Goal: Task Accomplishment & Management: Manage account settings

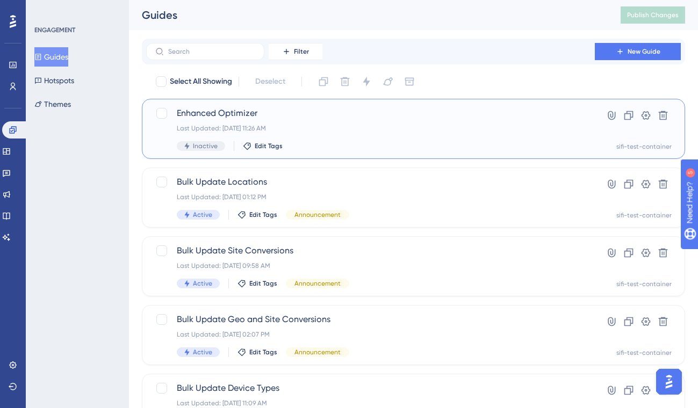
click at [365, 134] on div "Enhanced Optimizer Last Updated: Sep 04 2025, 11:26 AM Inactive Edit Tags" at bounding box center [371, 129] width 388 height 44
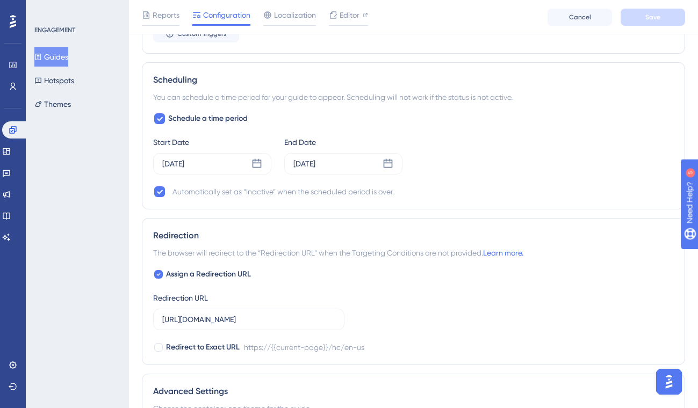
scroll to position [657, 0]
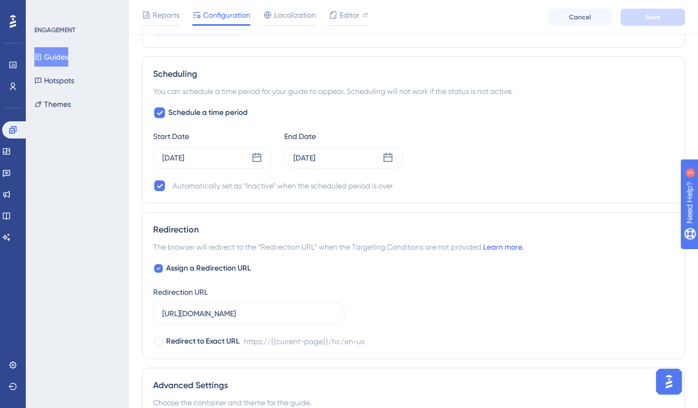
click at [521, 249] on link "Learn more." at bounding box center [503, 247] width 40 height 9
click at [160, 266] on icon at bounding box center [158, 268] width 4 height 9
checkbox input "false"
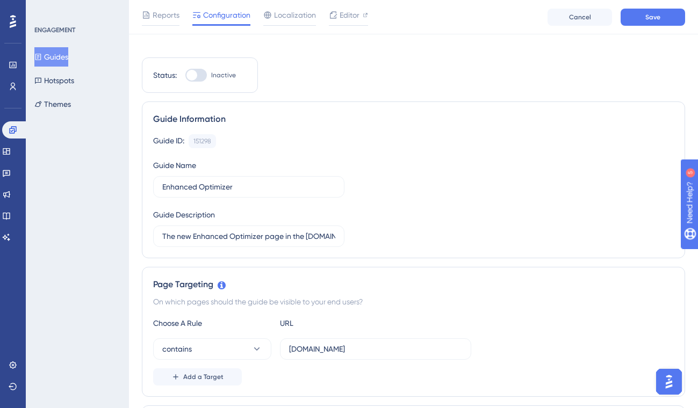
scroll to position [0, 0]
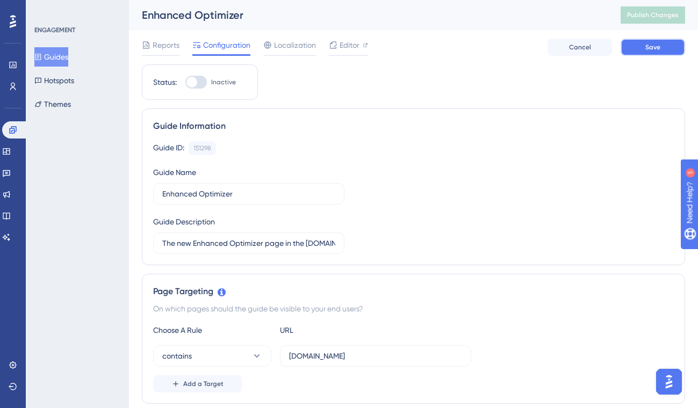
click at [661, 45] on button "Save" at bounding box center [653, 47] width 64 height 17
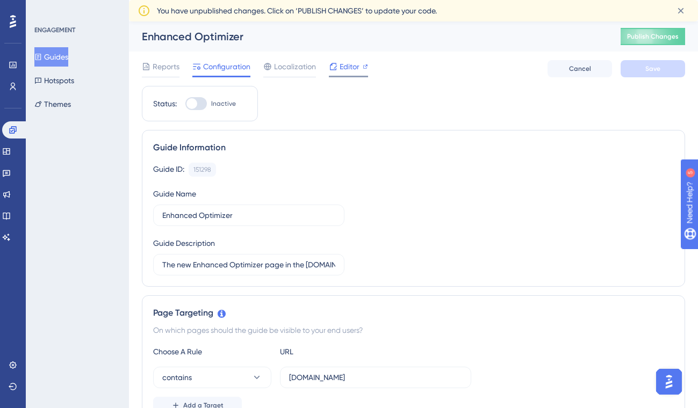
click at [349, 67] on span "Editor" at bounding box center [350, 66] width 20 height 13
click at [681, 13] on icon at bounding box center [681, 10] width 11 height 11
click at [355, 66] on span "Editor" at bounding box center [350, 66] width 20 height 13
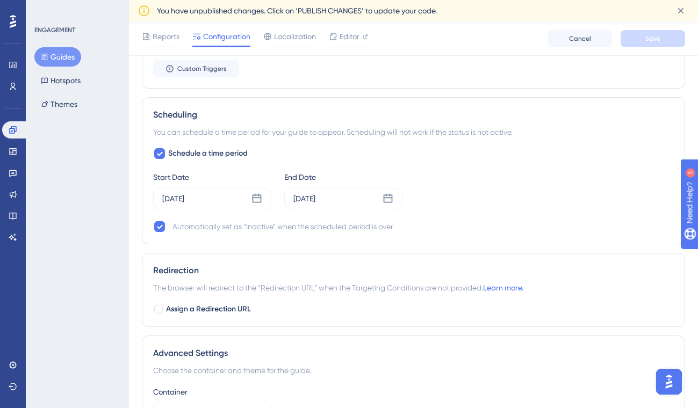
scroll to position [642, 0]
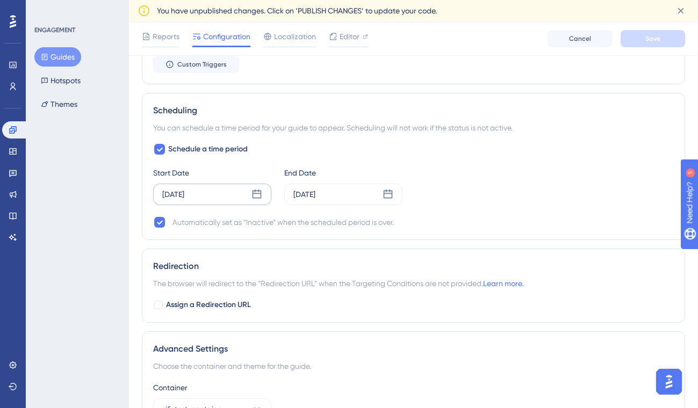
click at [253, 201] on div "[DATE]" at bounding box center [212, 194] width 118 height 21
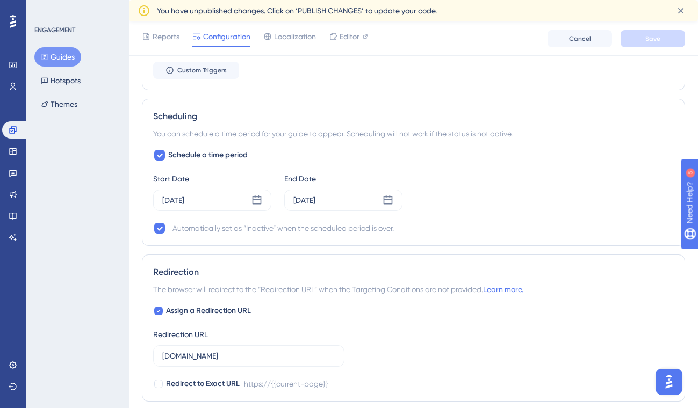
scroll to position [643, 0]
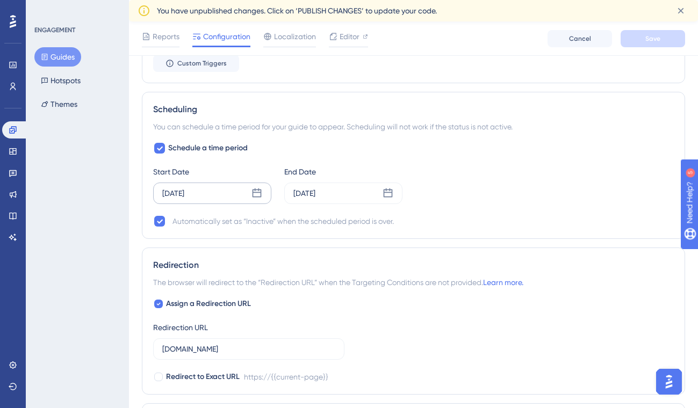
click at [260, 191] on icon at bounding box center [257, 193] width 11 height 11
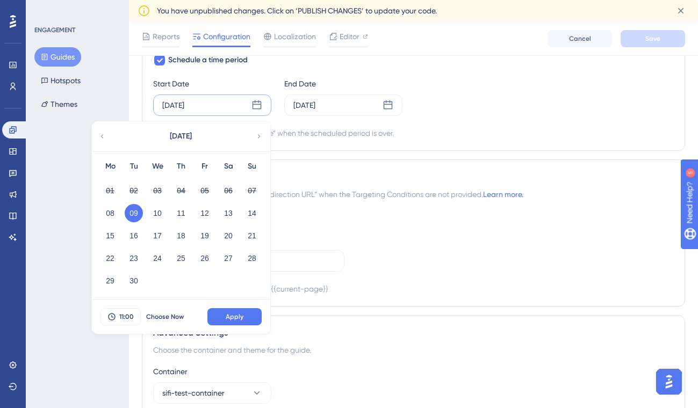
scroll to position [733, 0]
click at [240, 319] on span "Apply" at bounding box center [235, 315] width 18 height 9
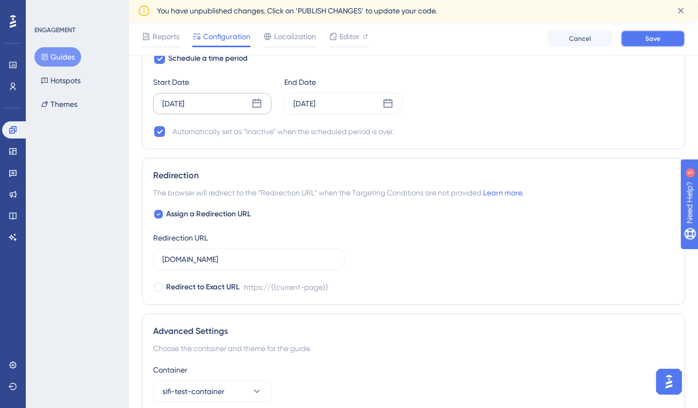
click at [646, 41] on span "Save" at bounding box center [653, 38] width 15 height 9
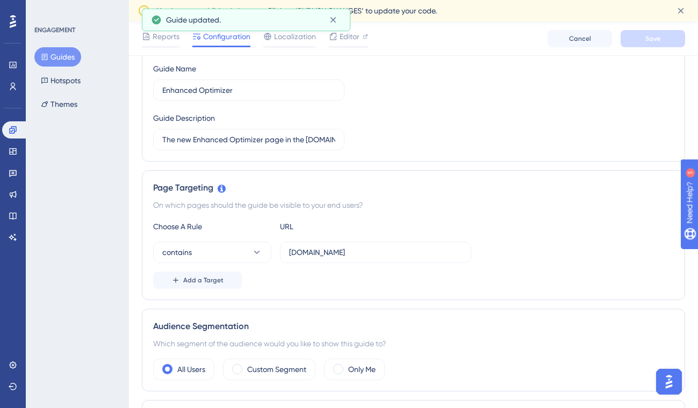
scroll to position [0, 0]
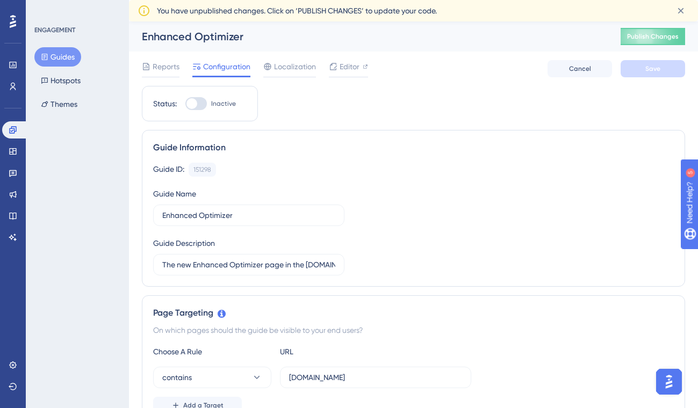
click at [195, 102] on div at bounding box center [192, 103] width 11 height 11
click at [185, 104] on input "Inactive" at bounding box center [185, 104] width 1 height 1
checkbox input "true"
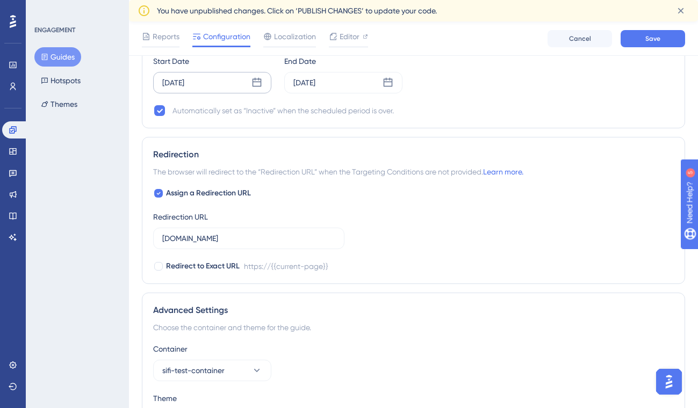
scroll to position [752, 0]
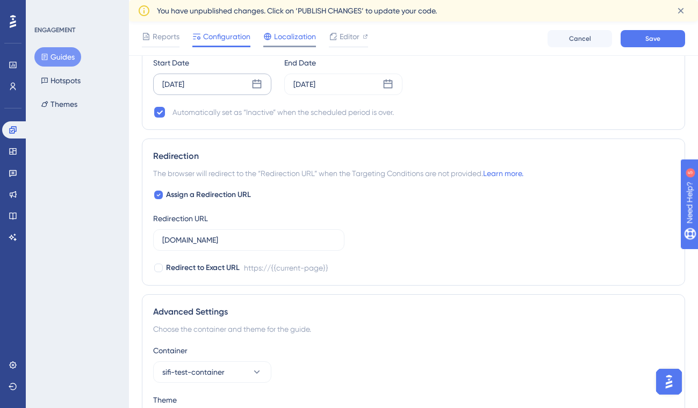
click at [300, 34] on span "Localization" at bounding box center [295, 36] width 42 height 13
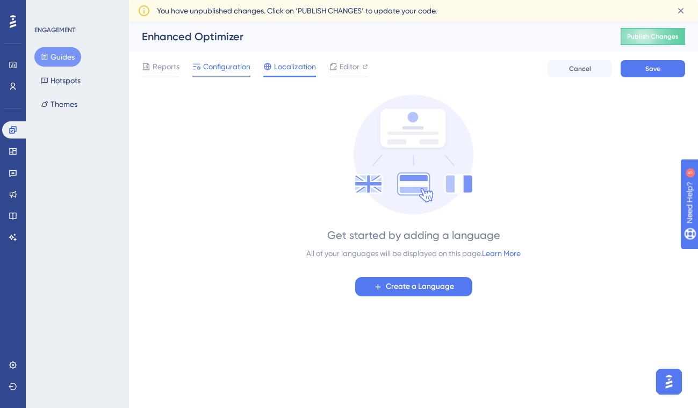
click at [208, 69] on span "Configuration" at bounding box center [226, 66] width 47 height 13
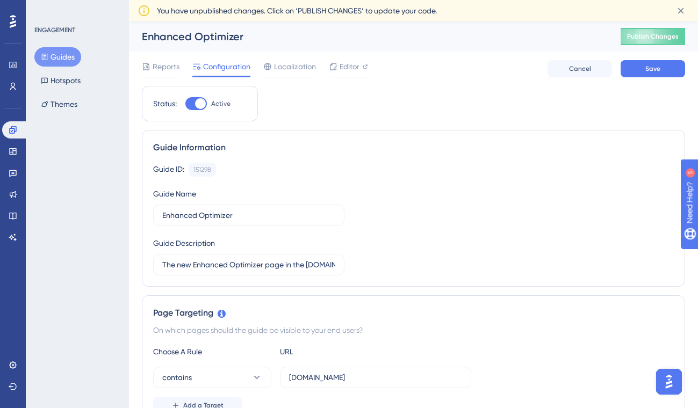
click at [192, 105] on div at bounding box center [195, 103] width 21 height 13
click at [185, 104] on input "Active" at bounding box center [185, 104] width 1 height 1
checkbox input "false"
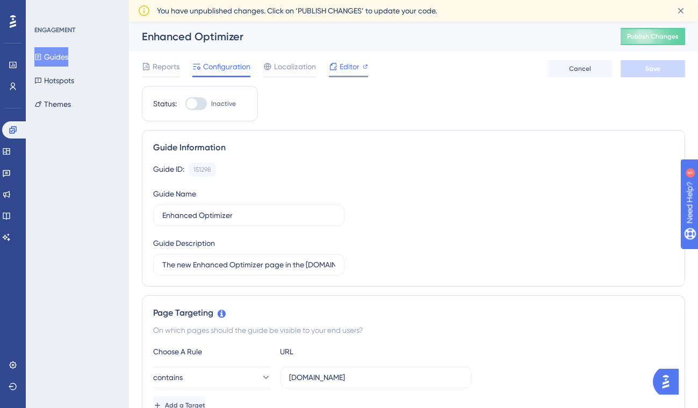
click at [340, 70] on span "Editor" at bounding box center [350, 66] width 20 height 13
click at [678, 10] on icon at bounding box center [681, 10] width 11 height 11
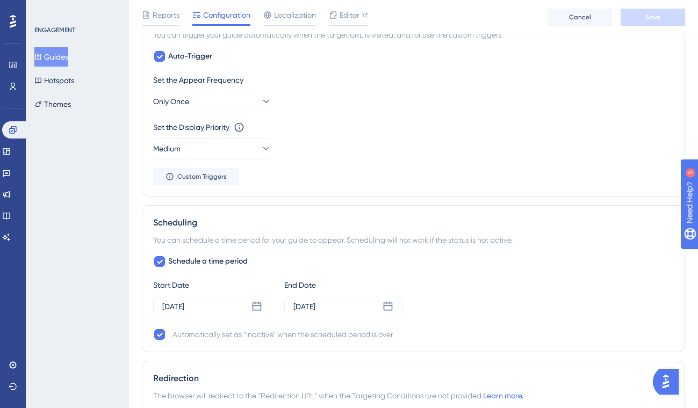
scroll to position [678, 0]
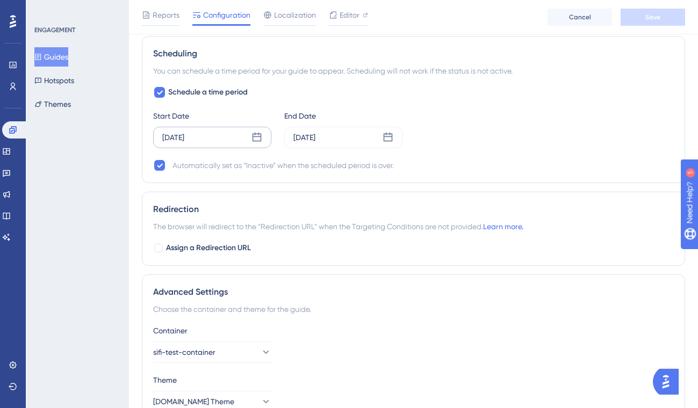
click at [257, 138] on icon at bounding box center [257, 137] width 11 height 11
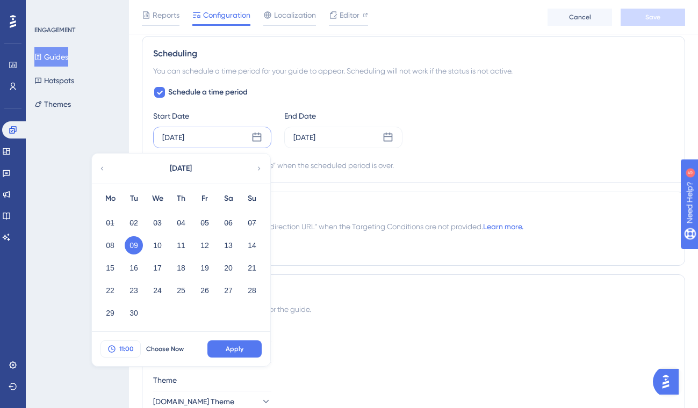
click at [126, 348] on span "11:00" at bounding box center [126, 349] width 15 height 9
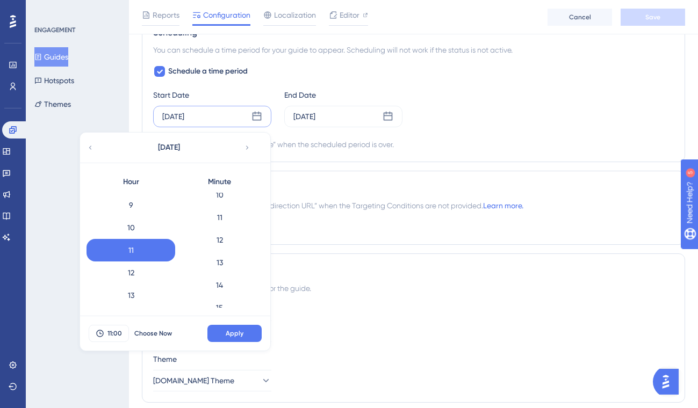
scroll to position [333, 0]
click at [219, 215] on div "15" at bounding box center [219, 210] width 89 height 23
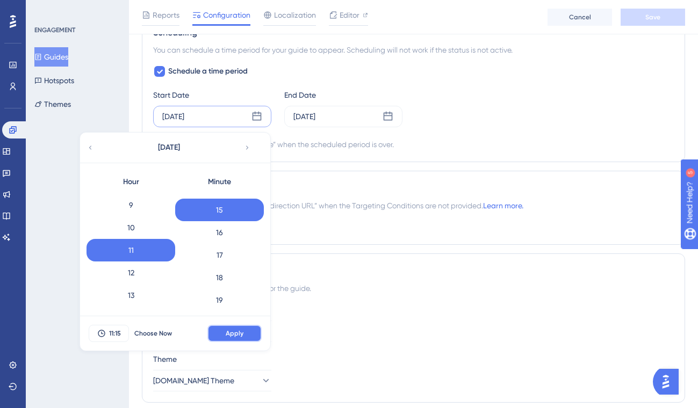
click at [252, 337] on button "Apply" at bounding box center [234, 333] width 54 height 17
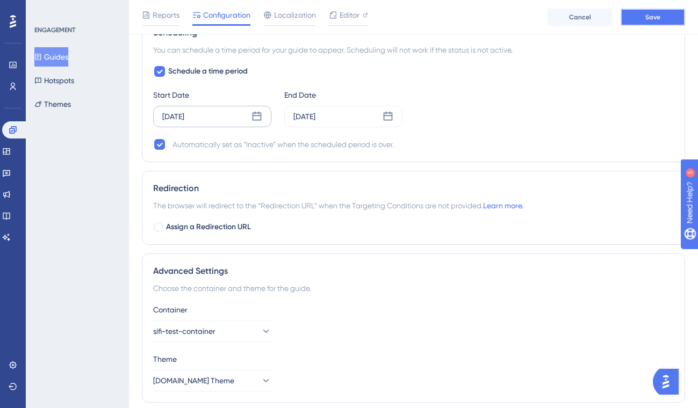
click at [643, 24] on button "Save" at bounding box center [653, 17] width 64 height 17
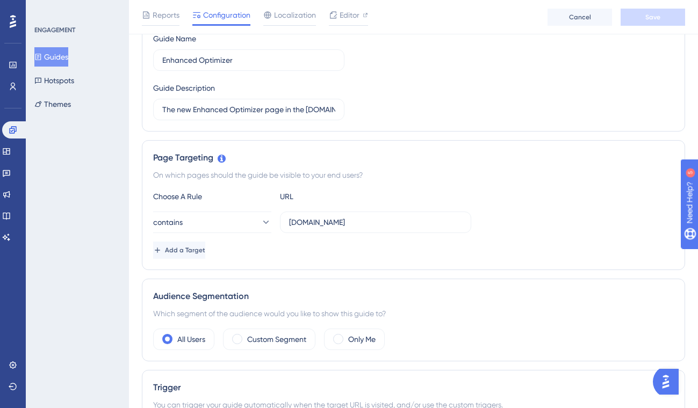
scroll to position [0, 0]
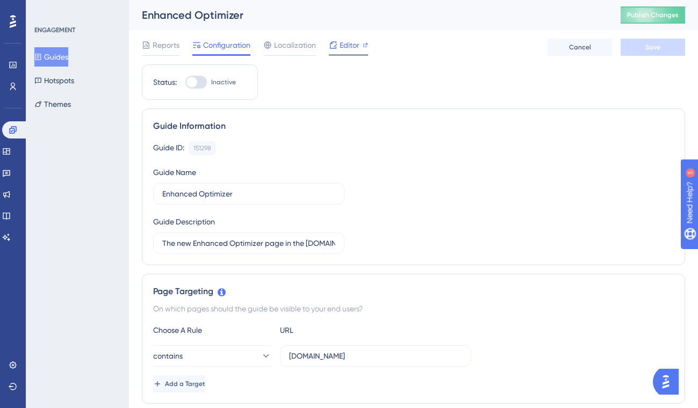
click at [355, 49] on span "Editor" at bounding box center [350, 45] width 20 height 13
